Goal: Information Seeking & Learning: Learn about a topic

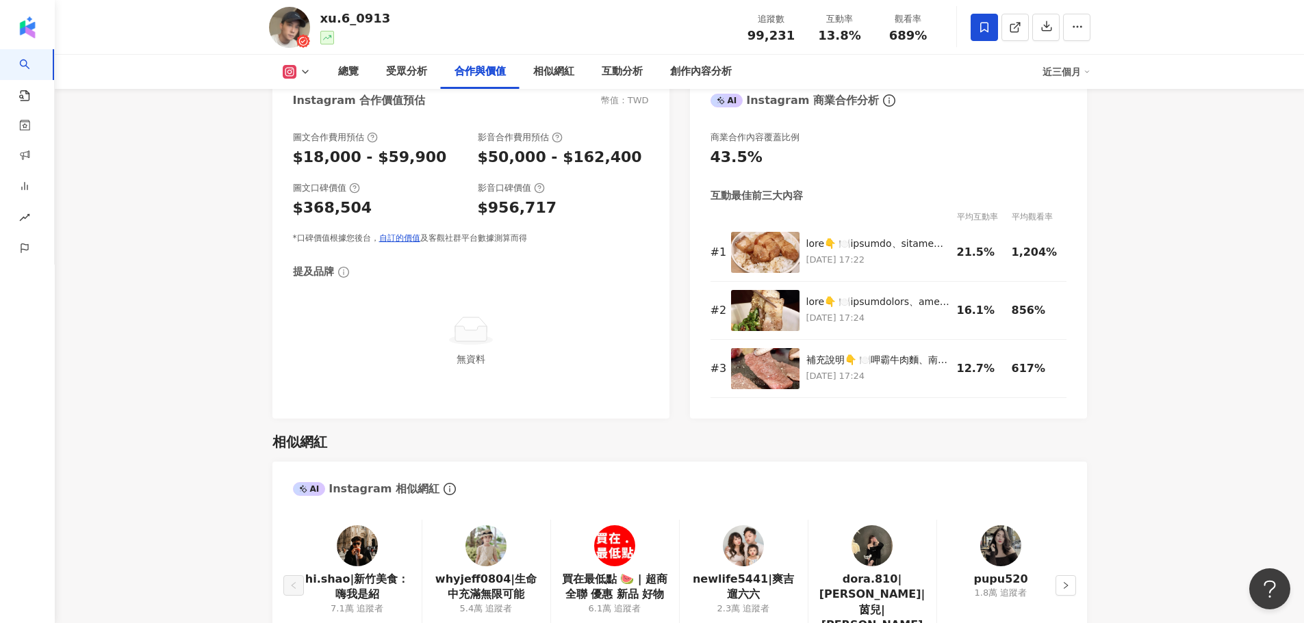
scroll to position [1711, 0]
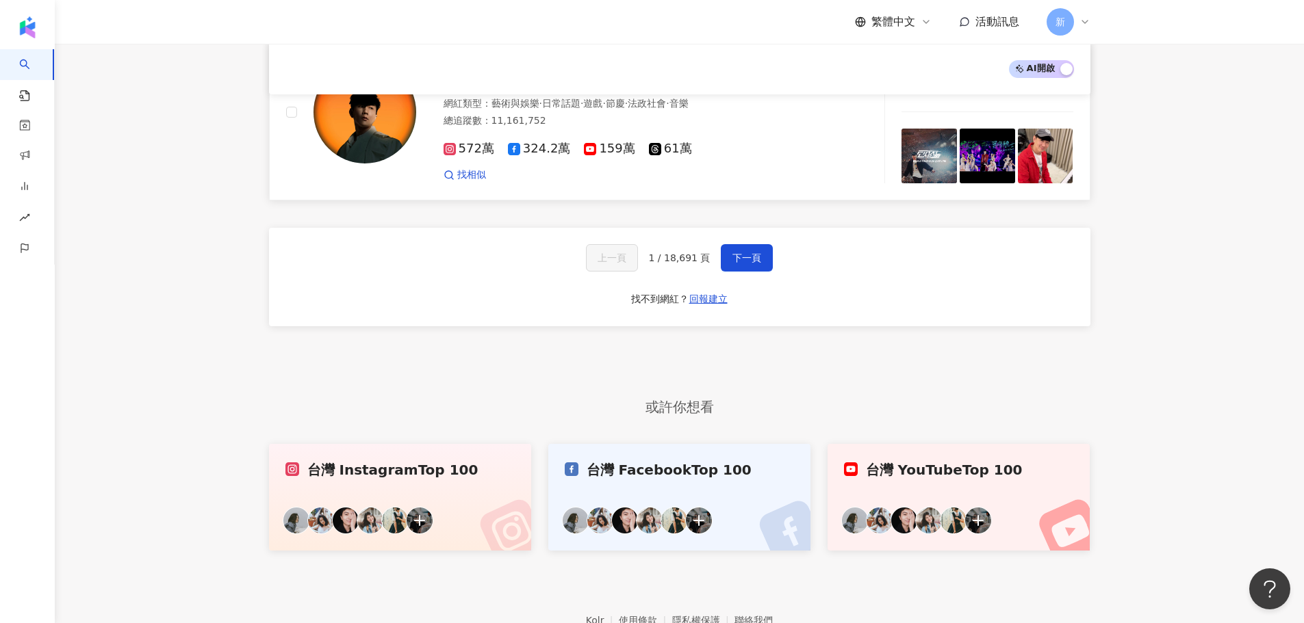
scroll to position [2391, 0]
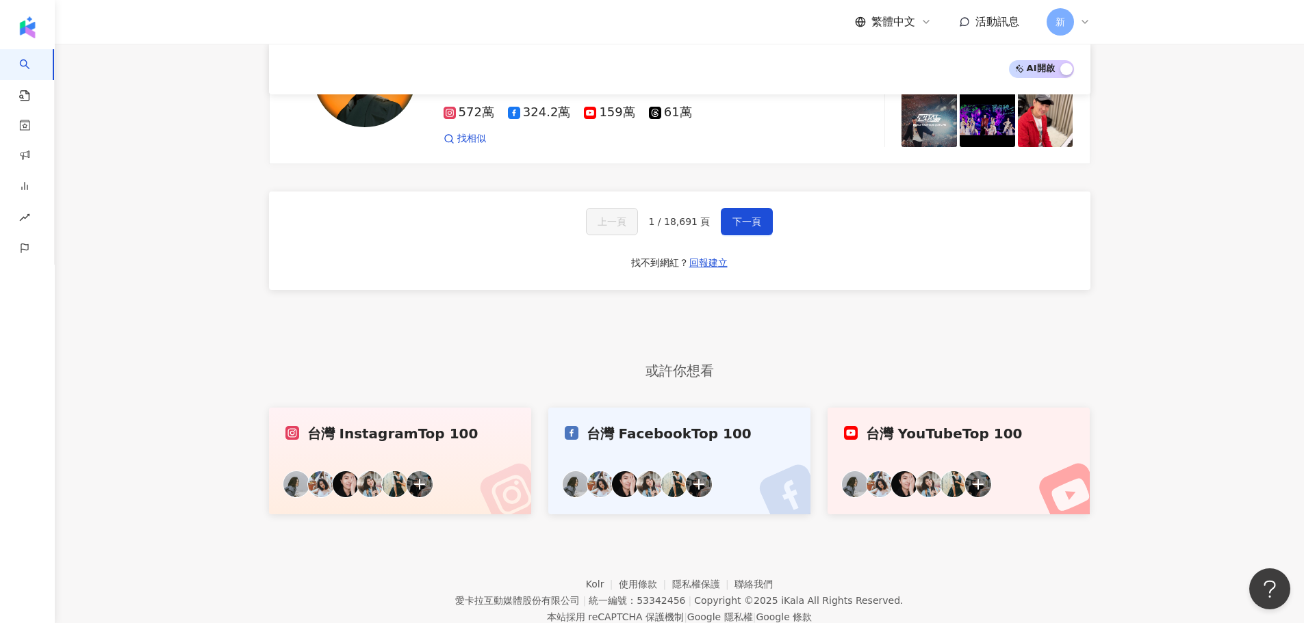
click at [742, 192] on div "上一頁 1 / 18,691 頁 下一頁 找不到網紅？ 回報建立" at bounding box center [679, 241] width 821 height 99
click at [740, 216] on span "下一頁" at bounding box center [746, 221] width 29 height 11
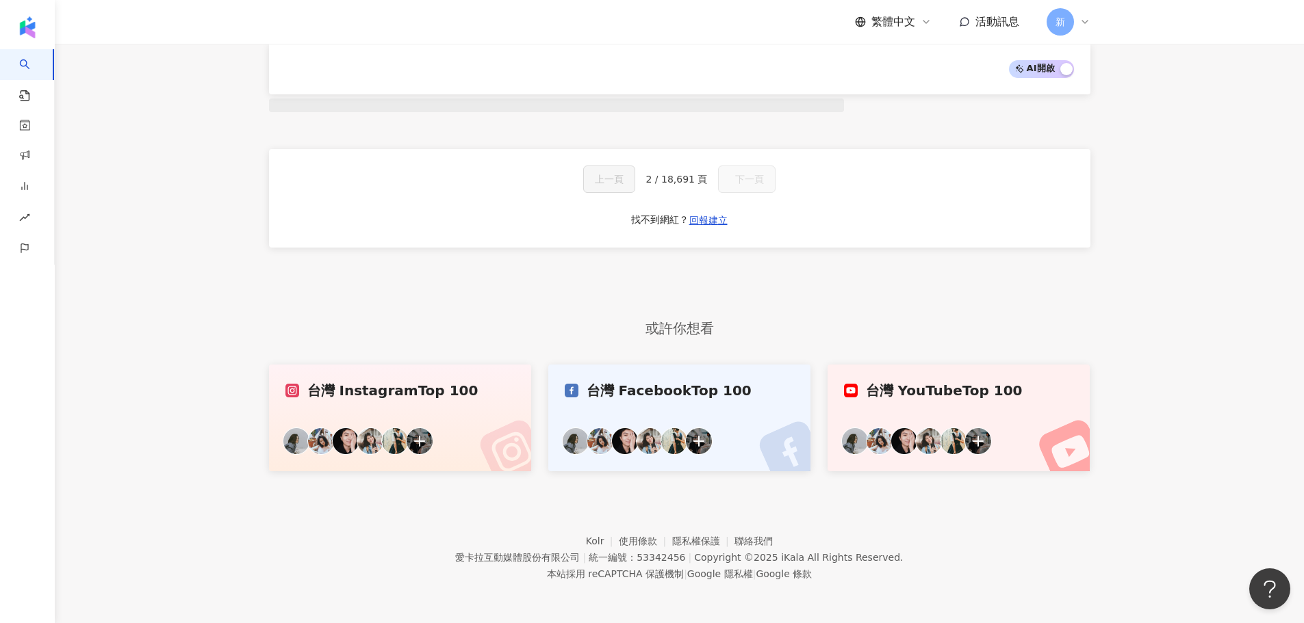
scroll to position [896, 0]
